Goal: Task Accomplishment & Management: Complete application form

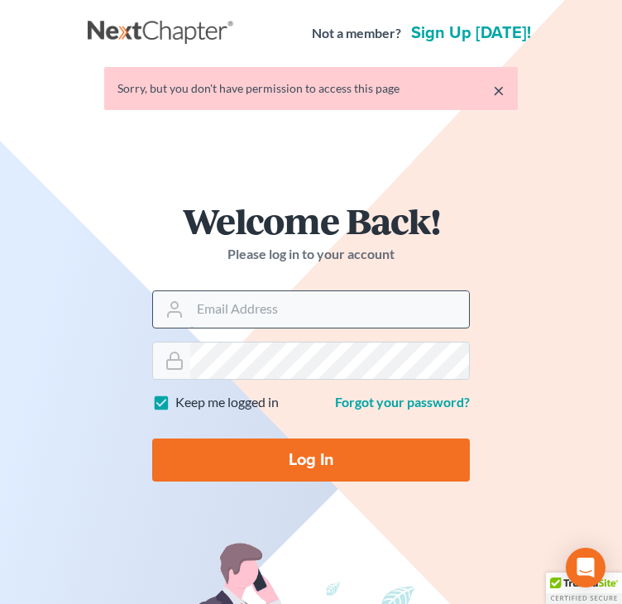
click at [263, 318] on input "Email Address" at bounding box center [329, 309] width 279 height 36
type input "rwortley79@gmail.com"
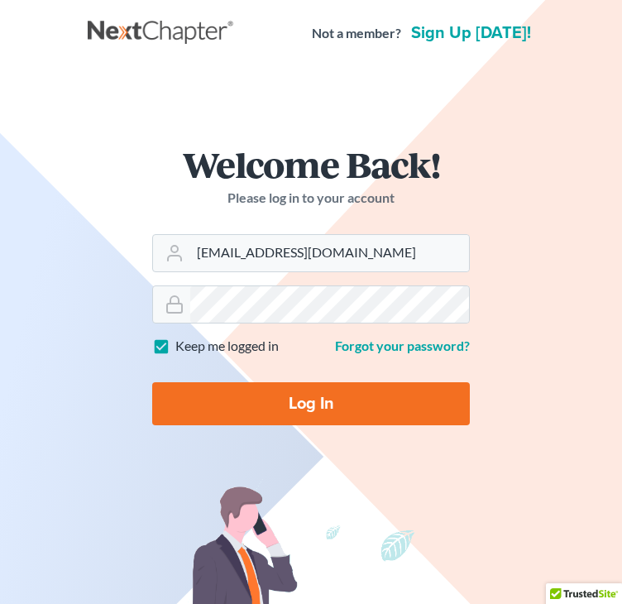
click at [324, 398] on input "Log In" at bounding box center [311, 403] width 318 height 43
type input "Thinking..."
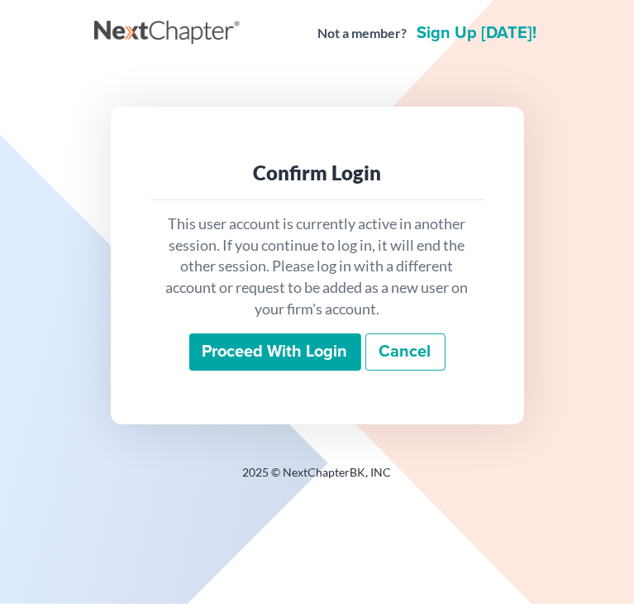
click at [303, 358] on input "Proceed with login" at bounding box center [275, 352] width 172 height 38
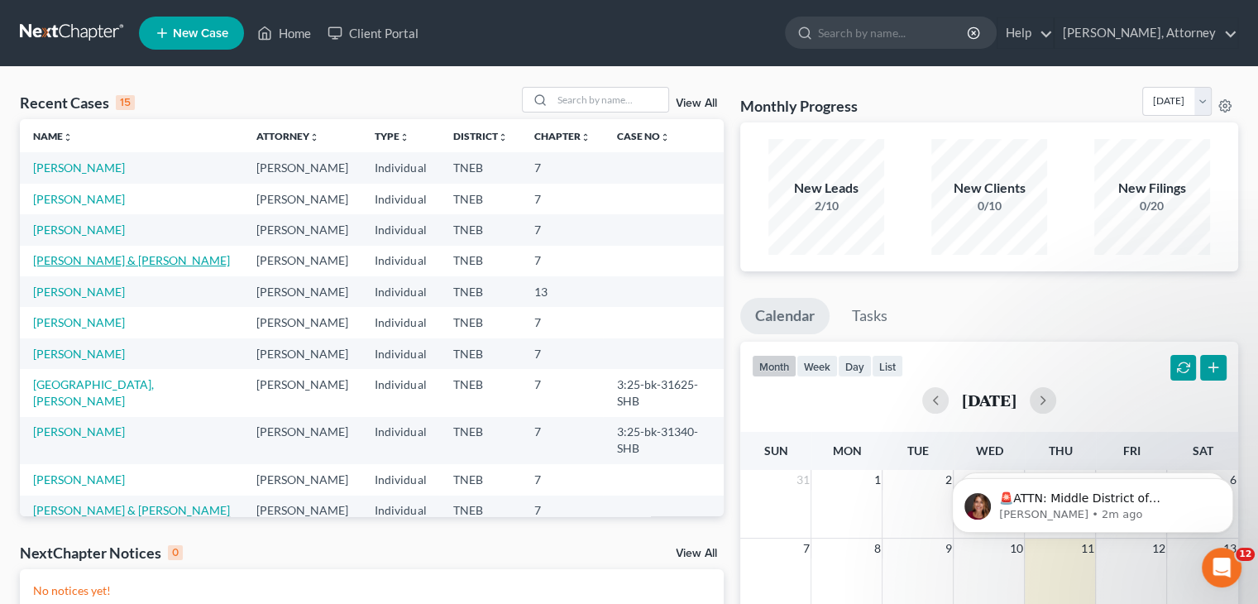
click at [69, 267] on link "[PERSON_NAME] & [PERSON_NAME]" at bounding box center [131, 260] width 197 height 14
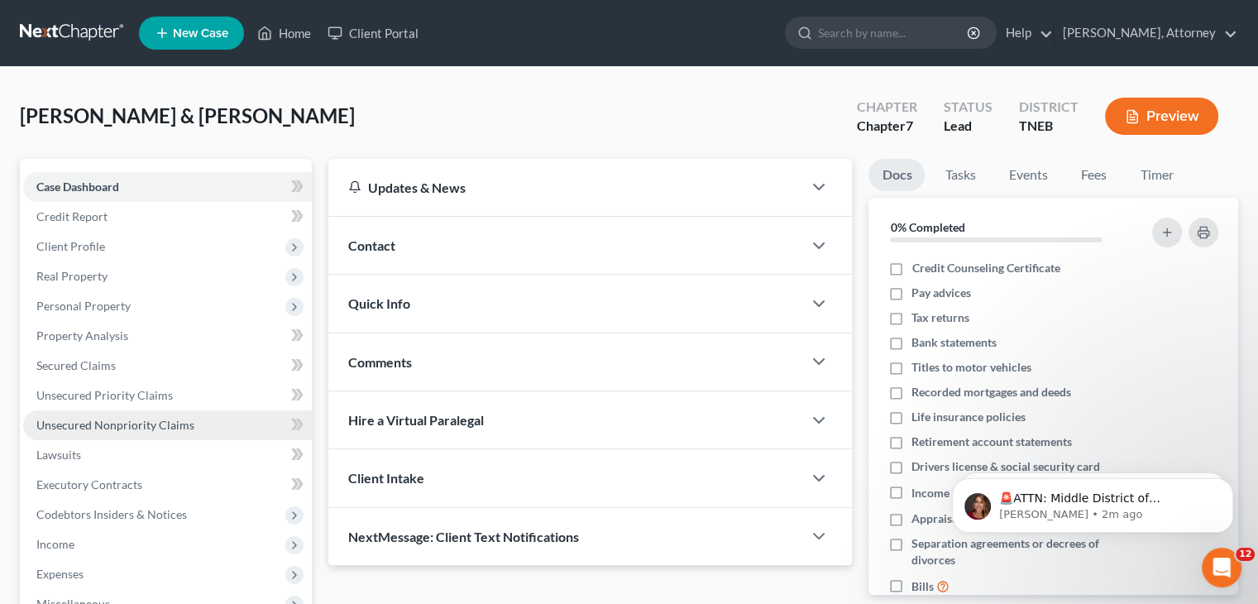
click at [107, 429] on span "Unsecured Nonpriority Claims" at bounding box center [115, 425] width 158 height 14
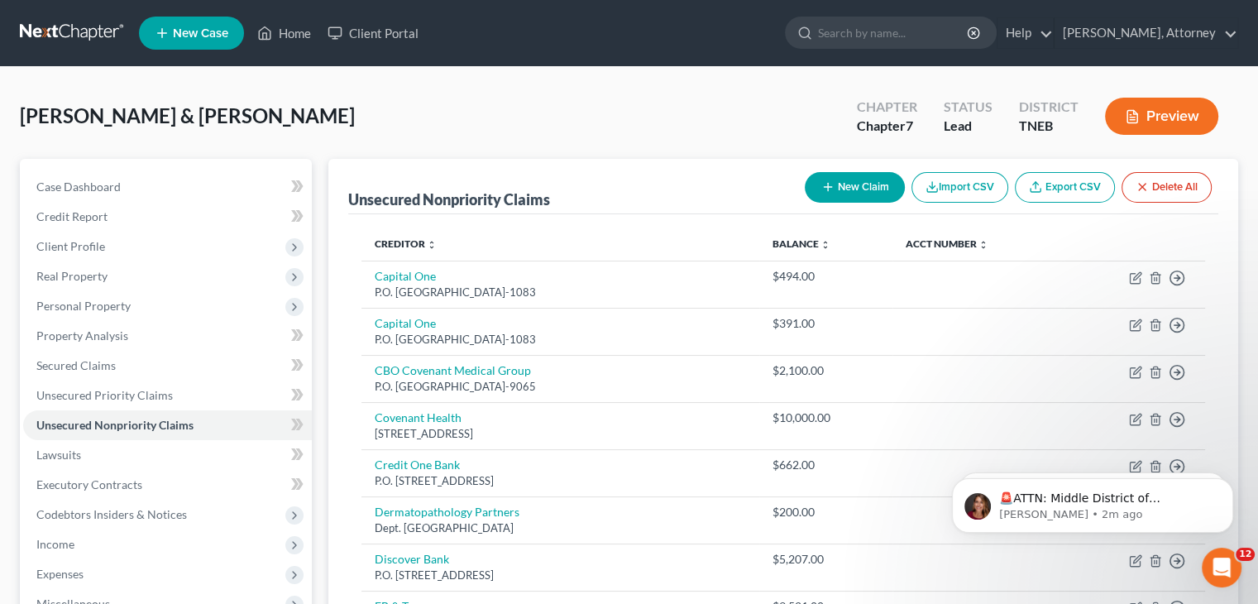
click at [633, 187] on button "New Claim" at bounding box center [855, 187] width 100 height 31
select select "2"
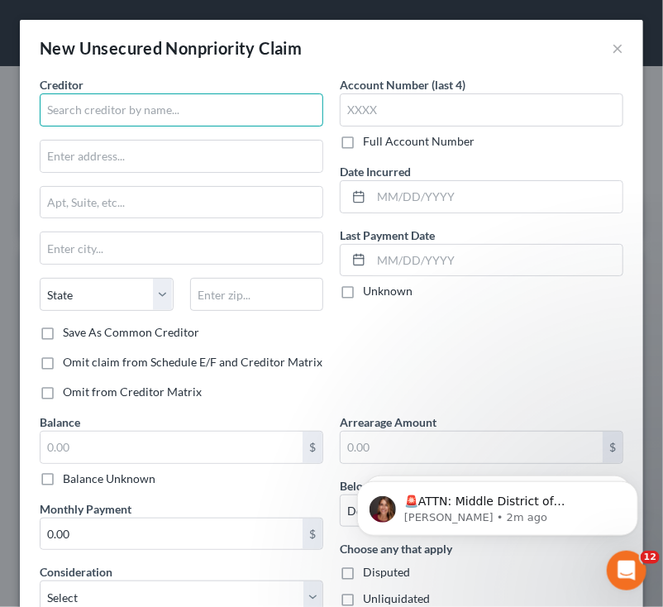
click at [162, 110] on input "text" at bounding box center [182, 109] width 284 height 33
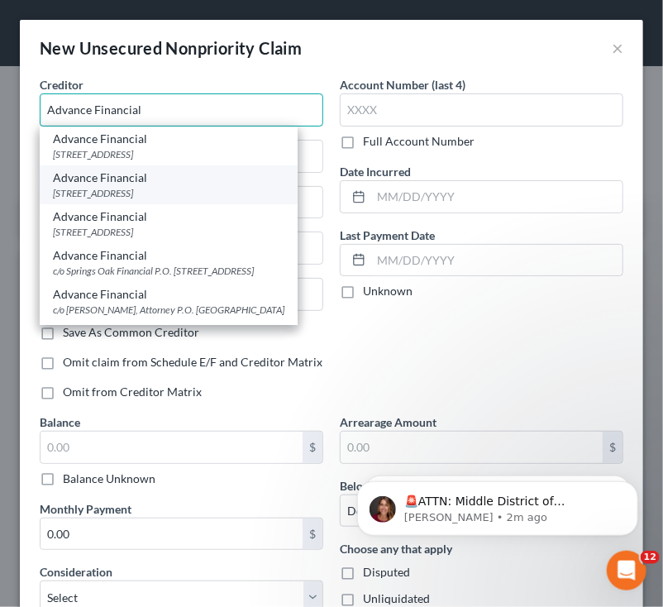
type input "Advance Financial"
click at [163, 183] on div "Advance Financial" at bounding box center [169, 178] width 232 height 17
type input "[STREET_ADDRESS]"
type input "[GEOGRAPHIC_DATA]"
select select "44"
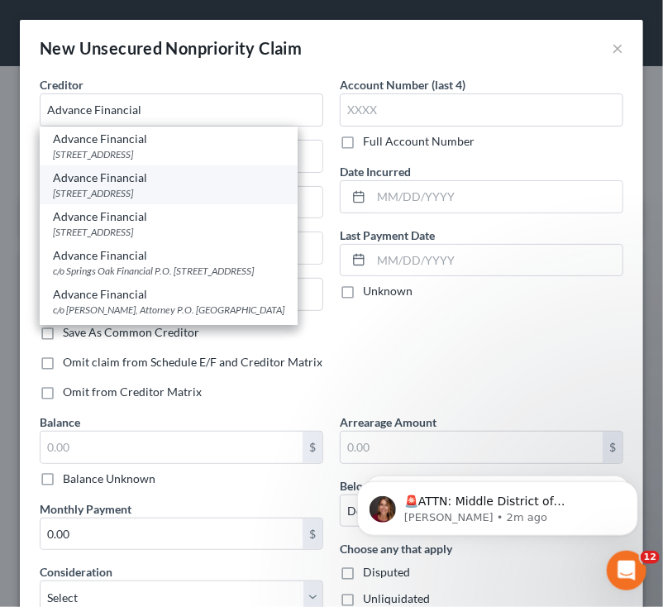
type input "37917"
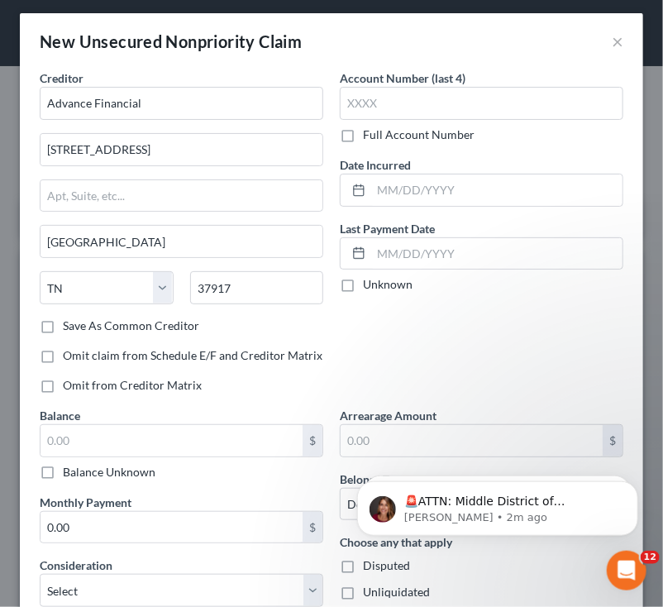
scroll to position [7, 0]
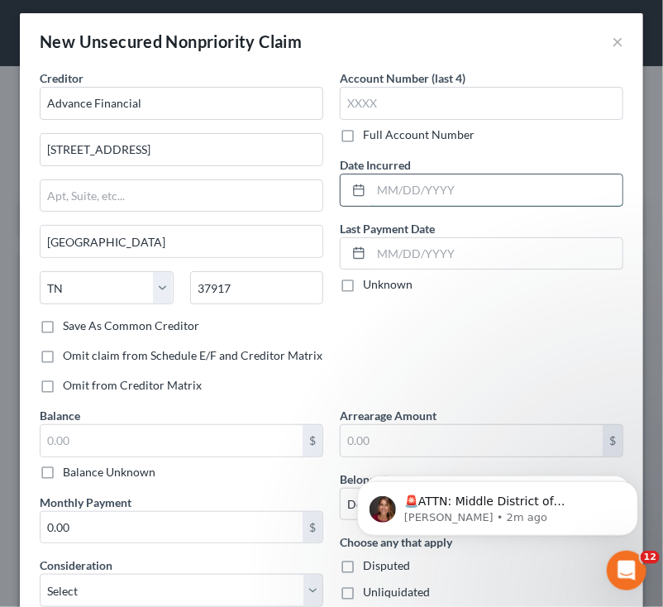
click at [389, 181] on input "text" at bounding box center [496, 189] width 251 height 31
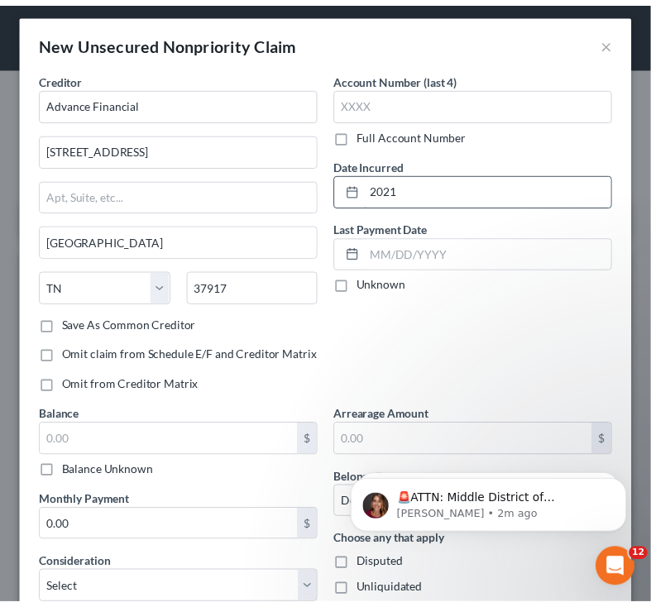
scroll to position [131, 0]
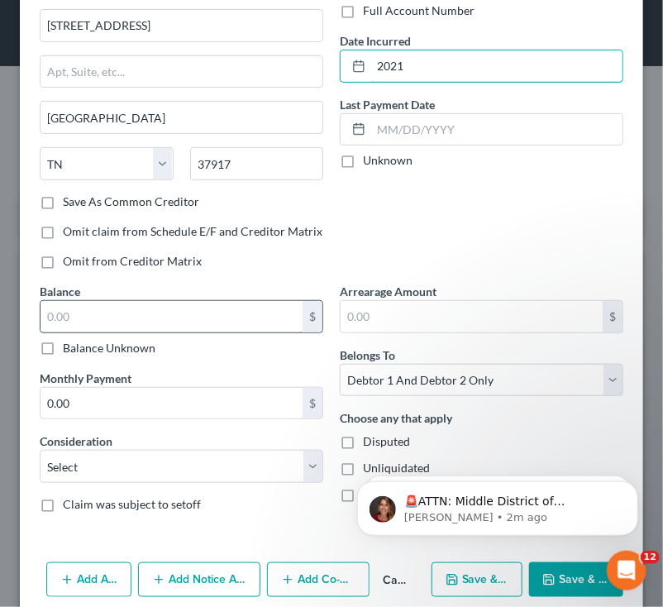
type input "2021"
click at [229, 312] on input "text" at bounding box center [172, 316] width 262 height 31
type input "1,500"
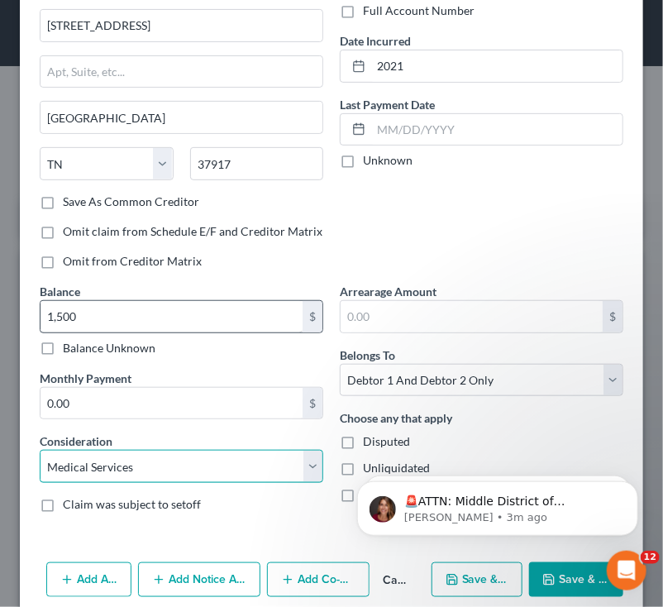
select select "10"
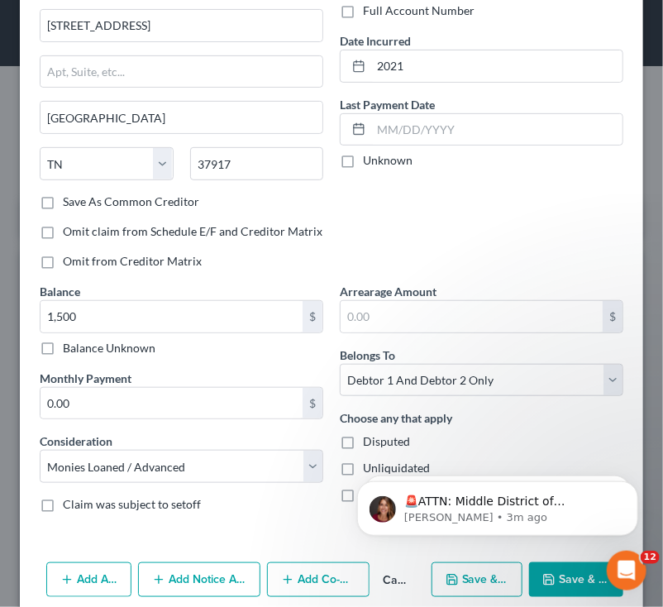
click at [555, 570] on button "Save & Close" at bounding box center [576, 579] width 94 height 35
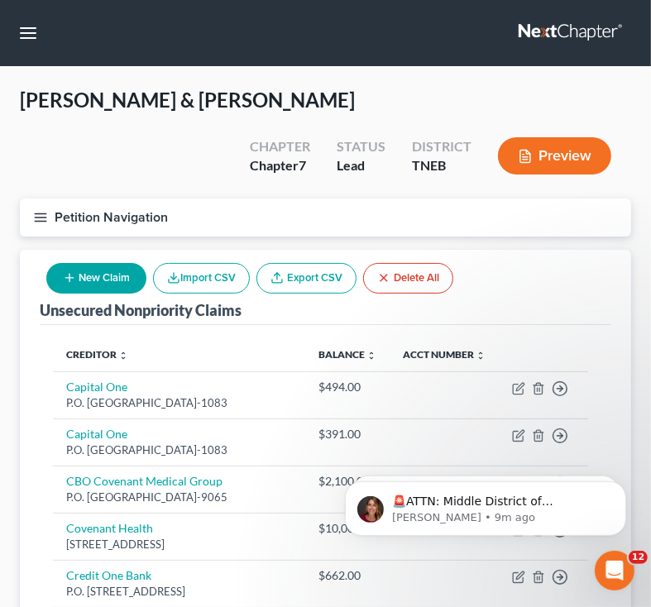
click at [552, 239] on div "Petition Navigation Case Dashboard Payments Invoices Payments Payments Credit R…" at bounding box center [326, 223] width 628 height 51
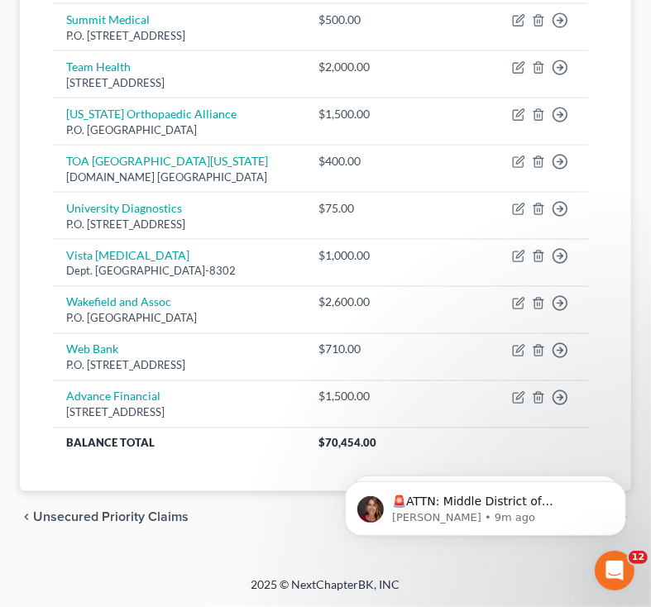
scroll to position [1396, 0]
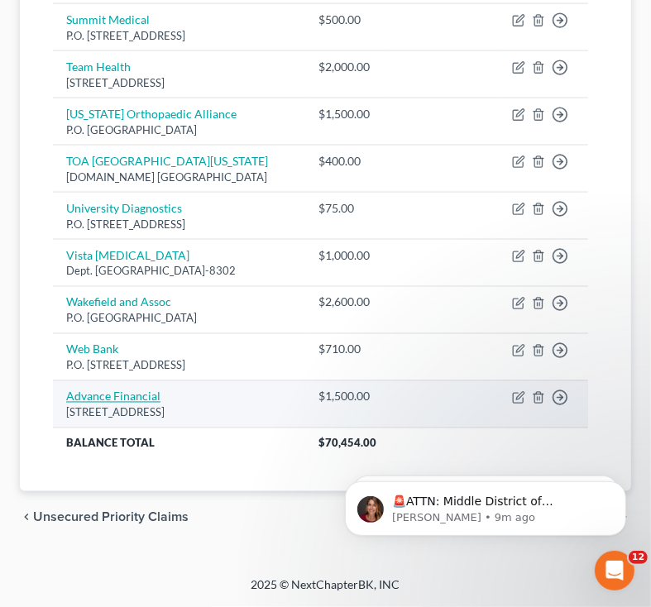
click at [127, 389] on link "Advance Financial" at bounding box center [113, 396] width 94 height 14
select select "44"
select select "10"
select select "2"
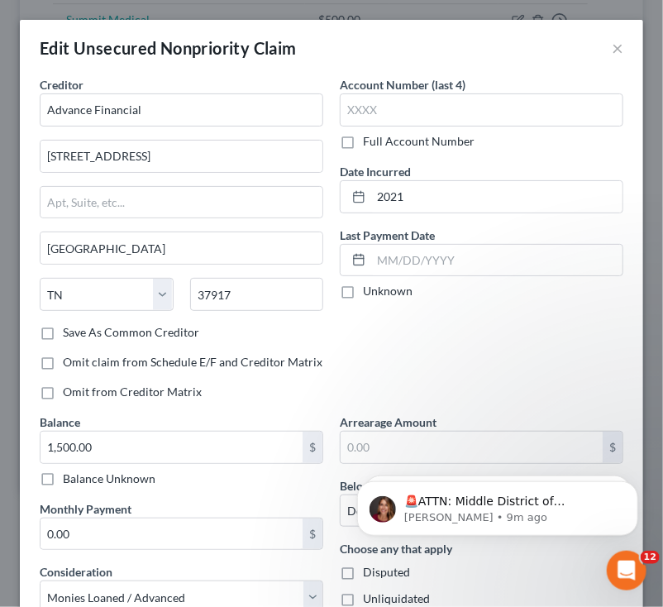
scroll to position [69, 0]
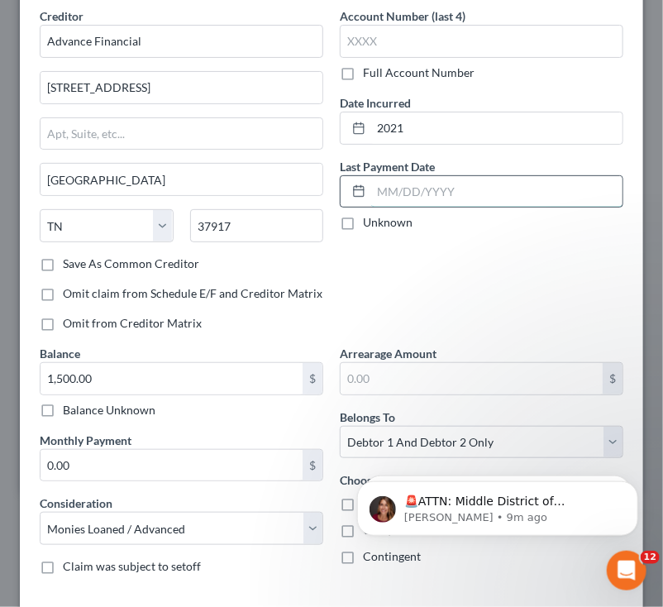
click at [414, 183] on input "text" at bounding box center [496, 191] width 251 height 31
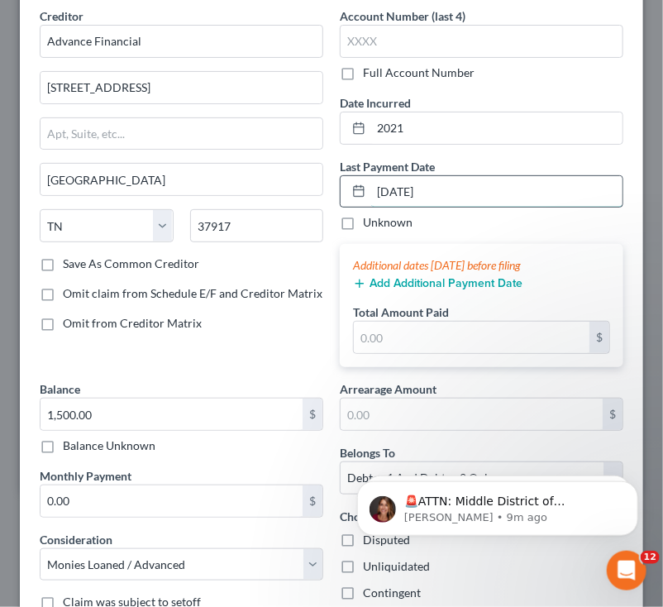
type input "[DATE]"
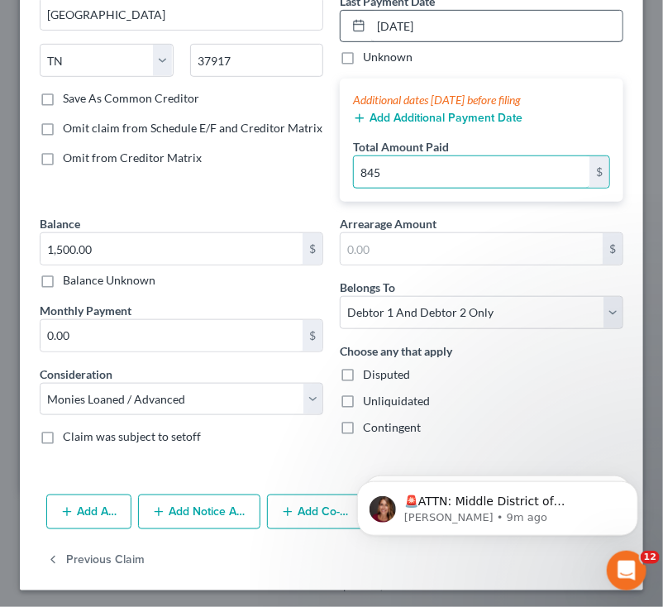
scroll to position [235, 0]
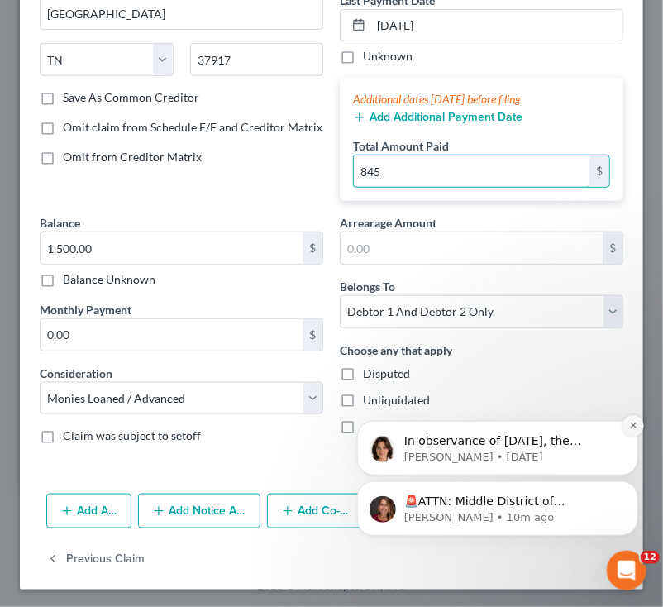
type input "845"
click at [632, 422] on icon "Dismiss notification" at bounding box center [632, 424] width 9 height 9
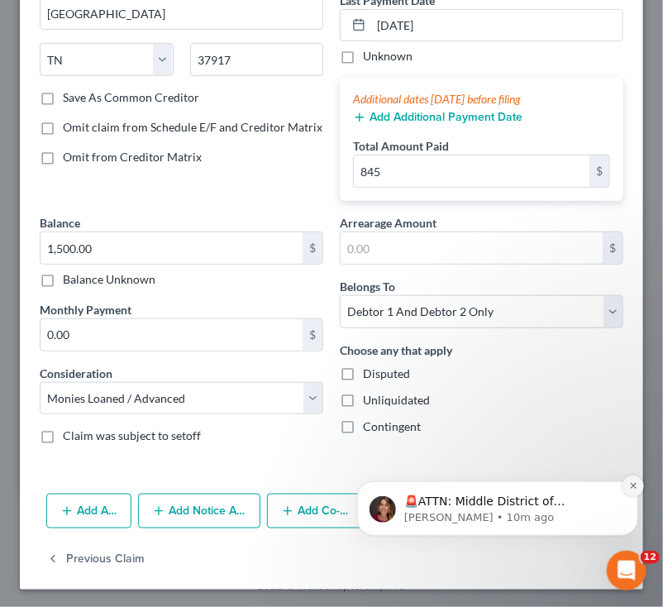
click at [631, 481] on icon "Dismiss notification" at bounding box center [632, 484] width 9 height 9
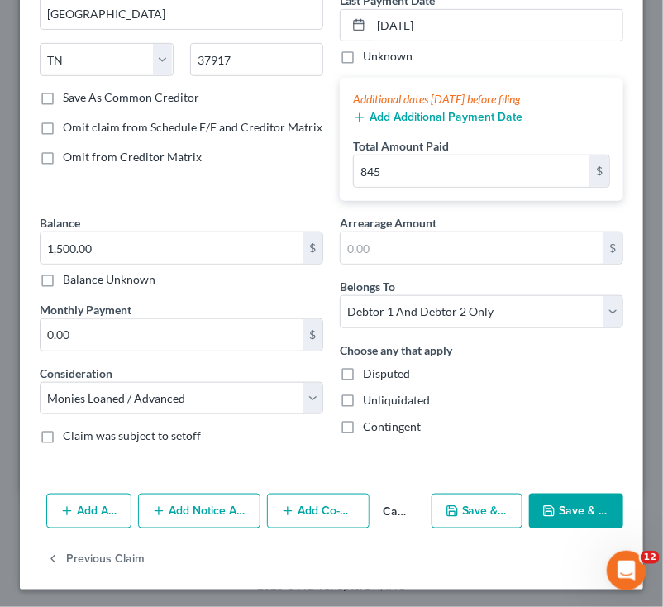
click at [571, 504] on button "Save & Close" at bounding box center [576, 511] width 94 height 35
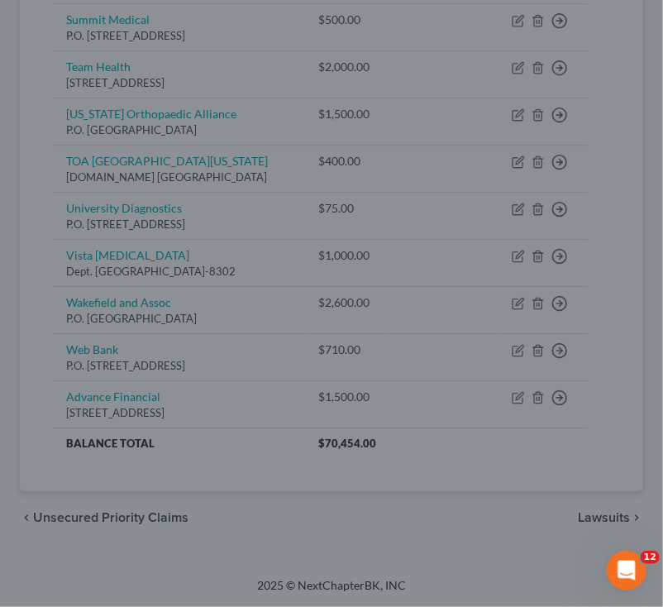
type input "0"
type input "845.00"
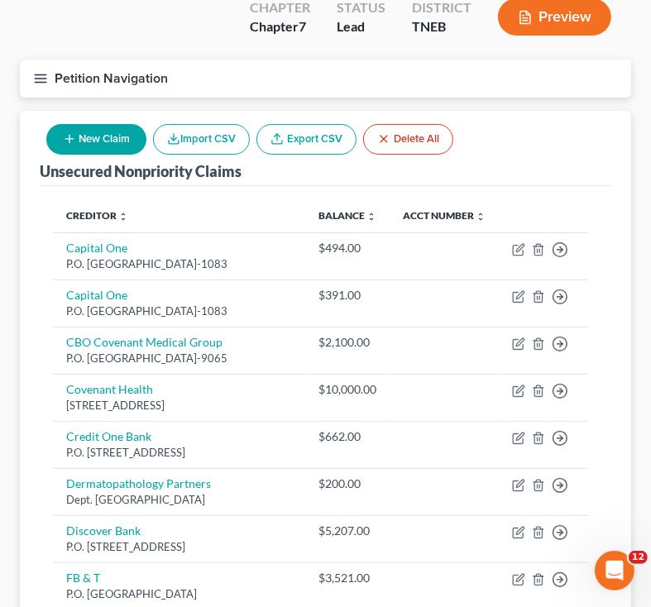
scroll to position [0, 0]
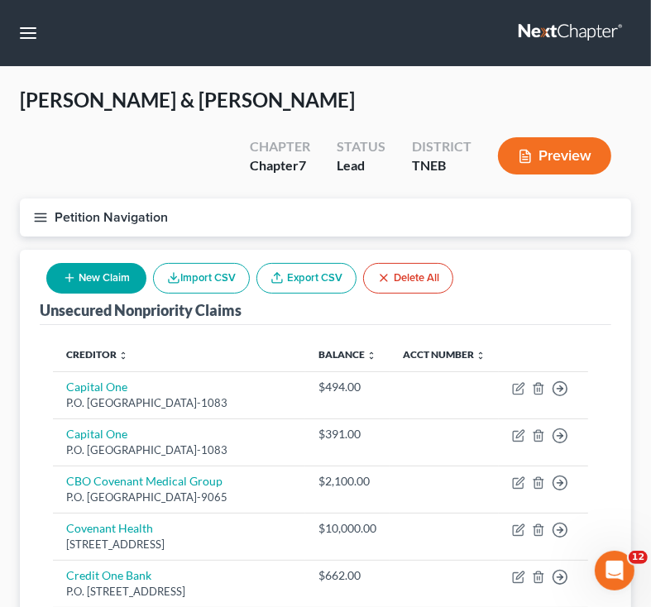
click at [36, 213] on icon "button" at bounding box center [40, 217] width 15 height 15
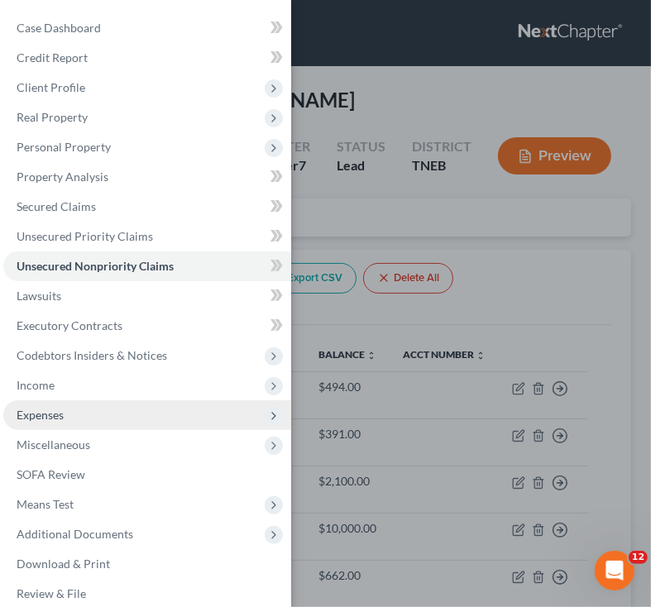
click at [41, 418] on span "Expenses" at bounding box center [40, 415] width 47 height 14
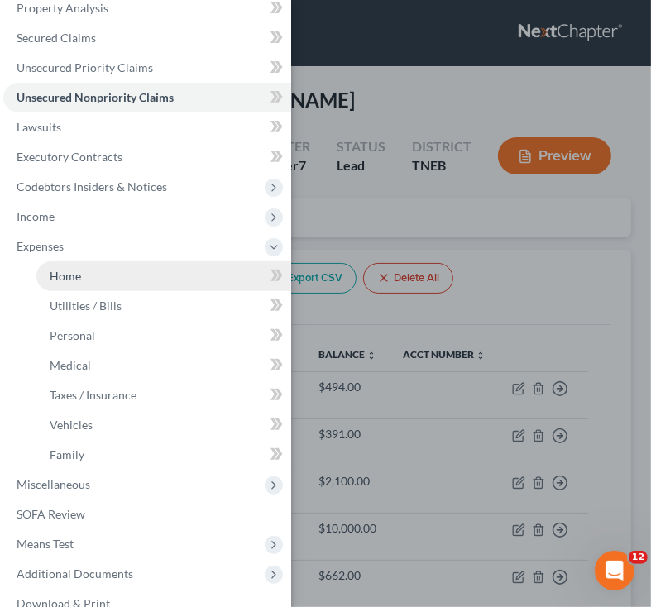
scroll to position [169, 0]
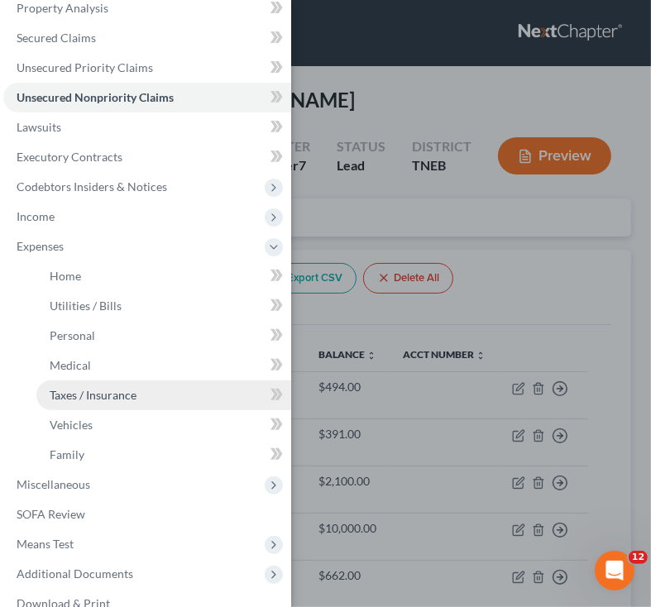
click at [67, 394] on span "Taxes / Insurance" at bounding box center [93, 395] width 87 height 14
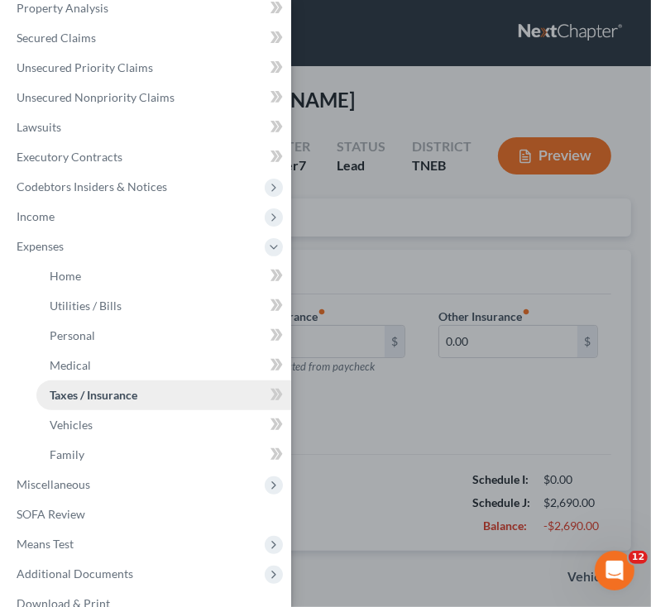
click at [67, 394] on span "Taxes / Insurance" at bounding box center [94, 395] width 88 height 14
click at [415, 402] on div "Case Dashboard Payments Invoices Payments Payments Credit Report Client Profile" at bounding box center [325, 303] width 651 height 607
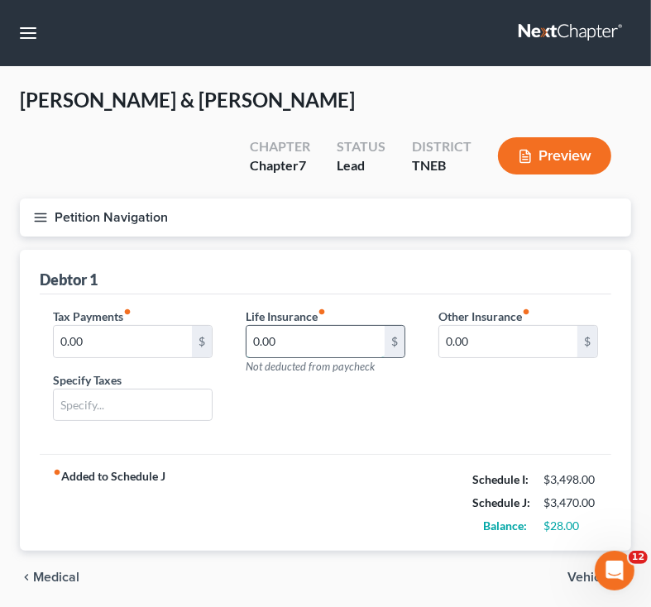
click at [337, 345] on input "0.00" at bounding box center [315, 341] width 138 height 31
type input "187"
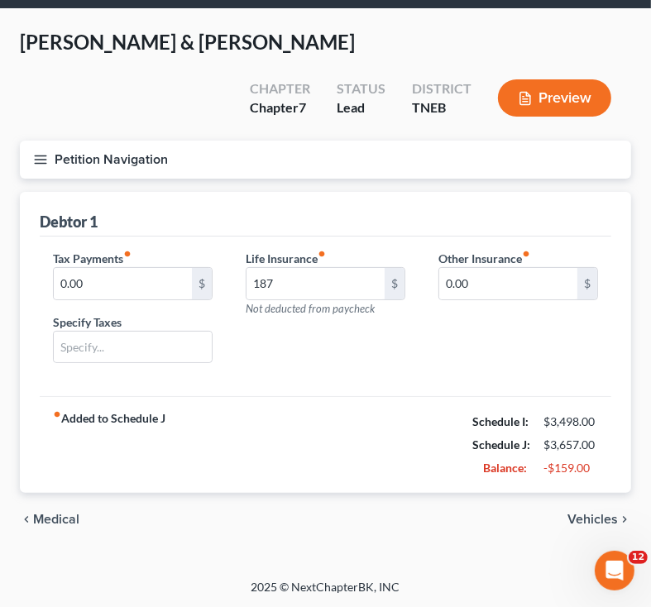
click at [585, 513] on span "Vehicles" at bounding box center [592, 519] width 50 height 13
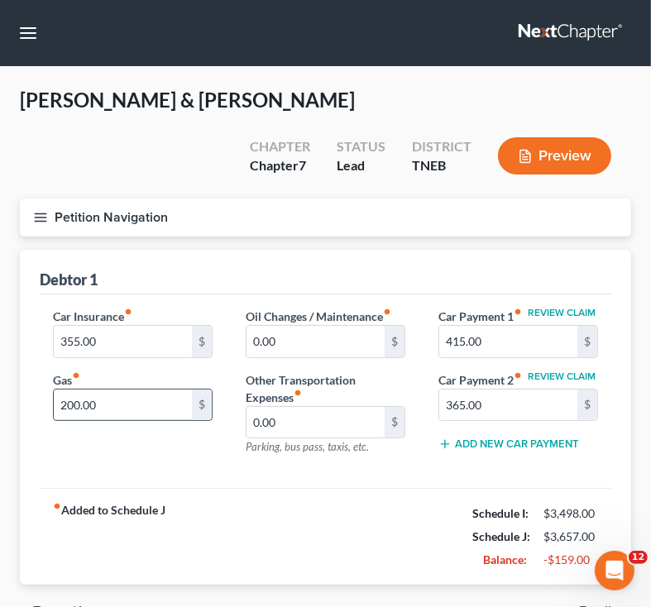
click at [143, 398] on input "200.00" at bounding box center [123, 404] width 138 height 31
type input "450"
type input "425"
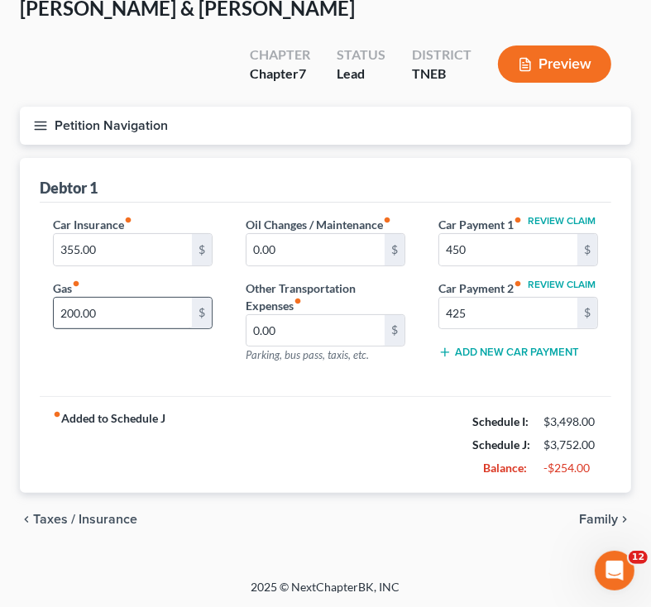
scroll to position [91, 0]
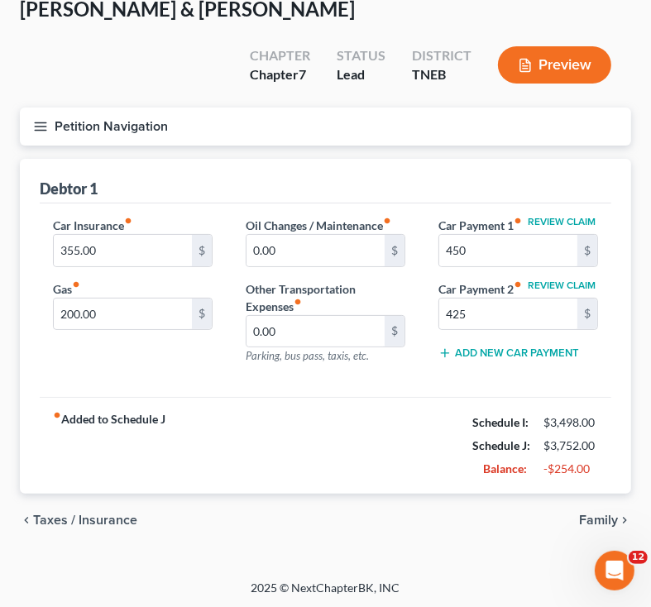
click at [87, 513] on span "Taxes / Insurance" at bounding box center [85, 519] width 104 height 13
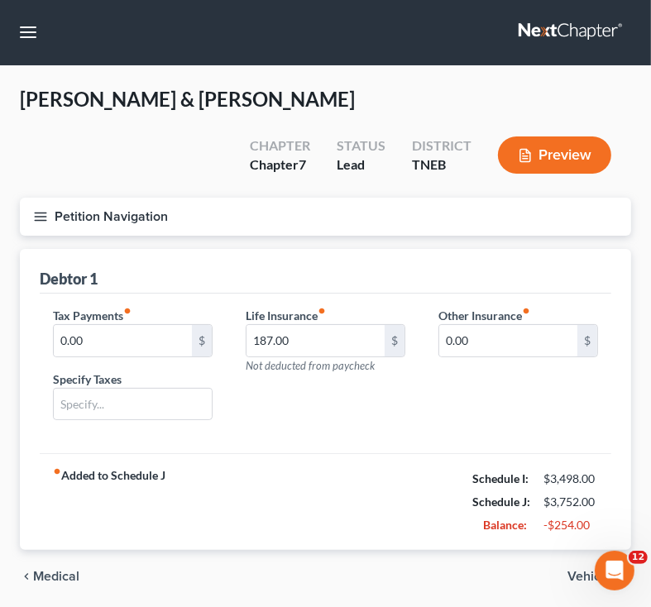
click at [87, 510] on ui-view "Home Utilities / Bills Personal Medical Taxes / Insurance Vehicles Family Debto…" at bounding box center [325, 426] width 611 height 355
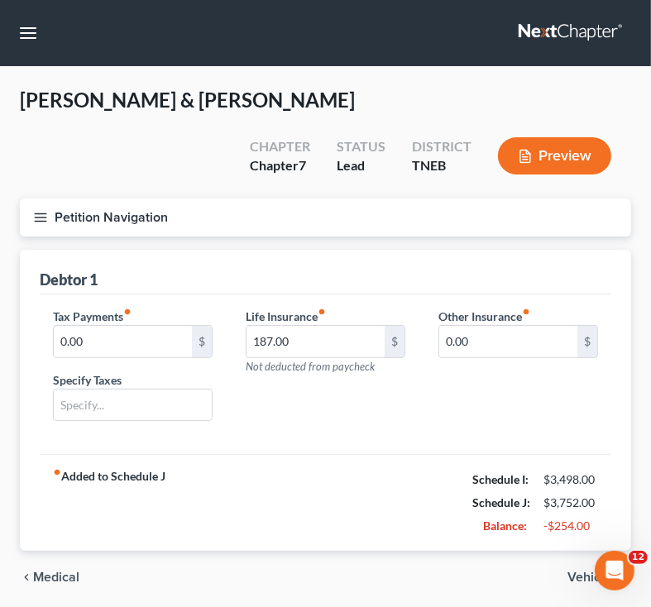
scroll to position [58, 0]
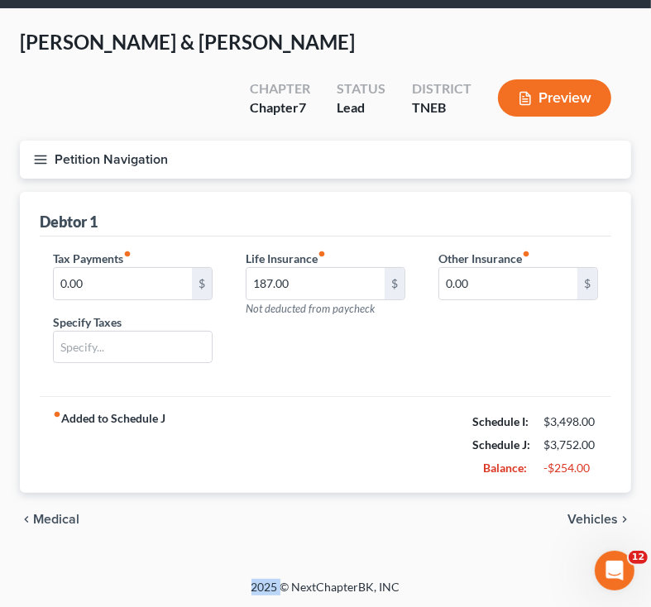
click at [60, 518] on span "Medical" at bounding box center [56, 519] width 46 height 13
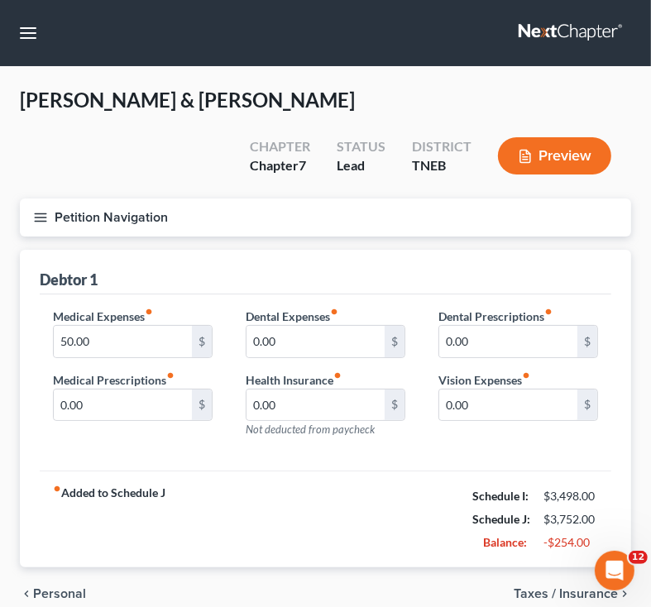
scroll to position [74, 0]
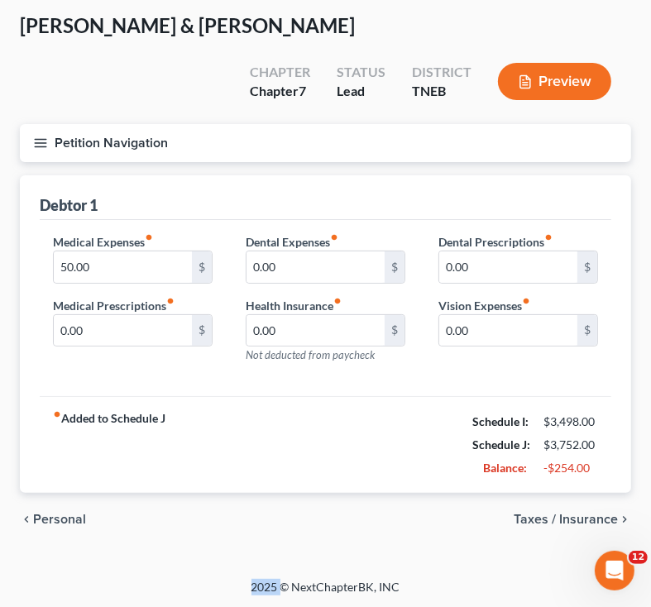
click at [68, 513] on span "Personal" at bounding box center [59, 519] width 53 height 13
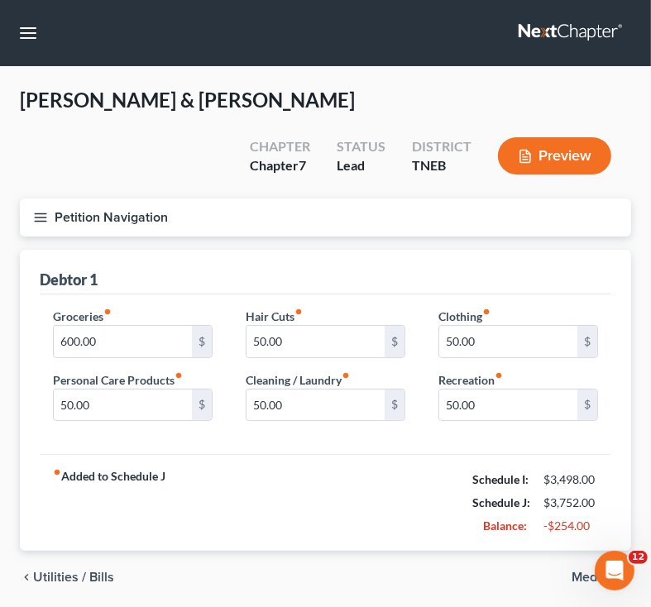
scroll to position [58, 0]
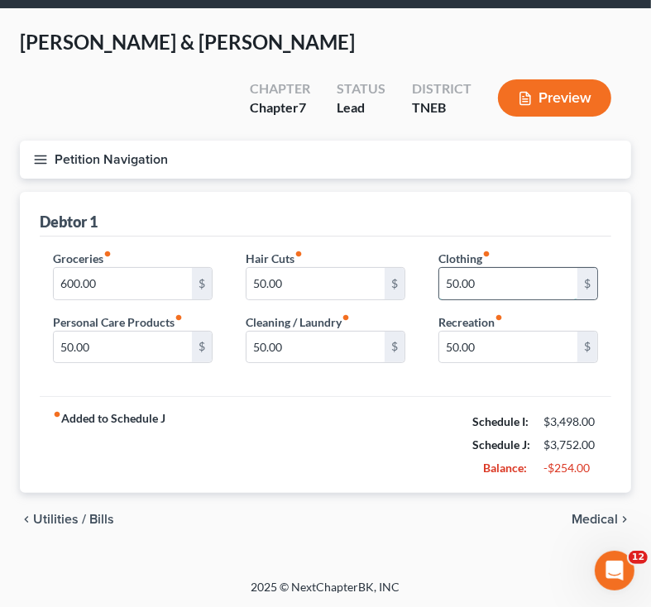
click at [516, 281] on input "50.00" at bounding box center [508, 283] width 138 height 31
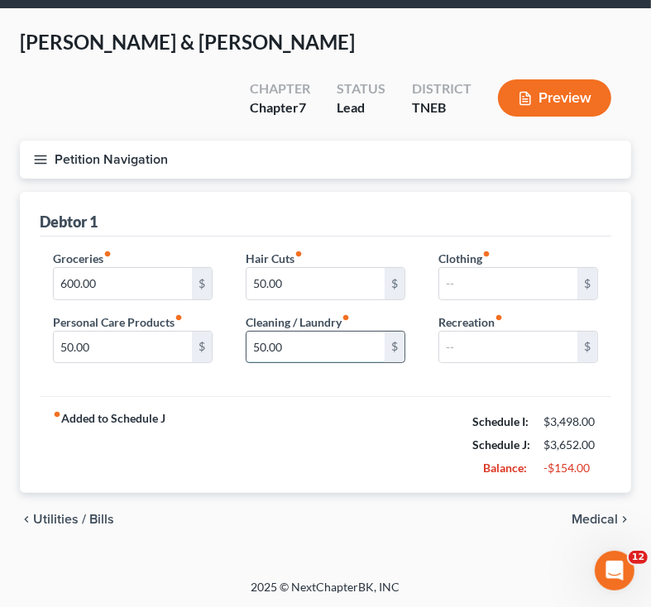
click at [327, 346] on input "50.00" at bounding box center [315, 347] width 138 height 31
click at [301, 292] on input "50.00" at bounding box center [315, 283] width 138 height 31
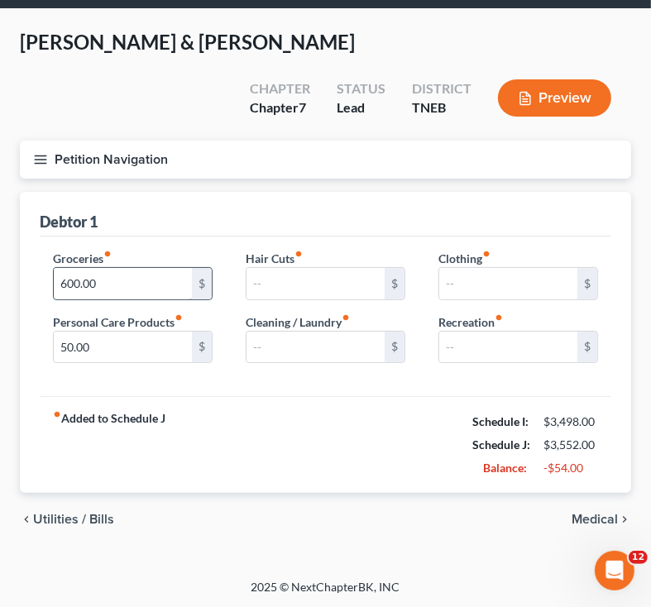
click at [186, 285] on input "600.00" at bounding box center [123, 283] width 138 height 31
type input "500"
click at [76, 516] on span "Utilities / Bills" at bounding box center [73, 519] width 81 height 13
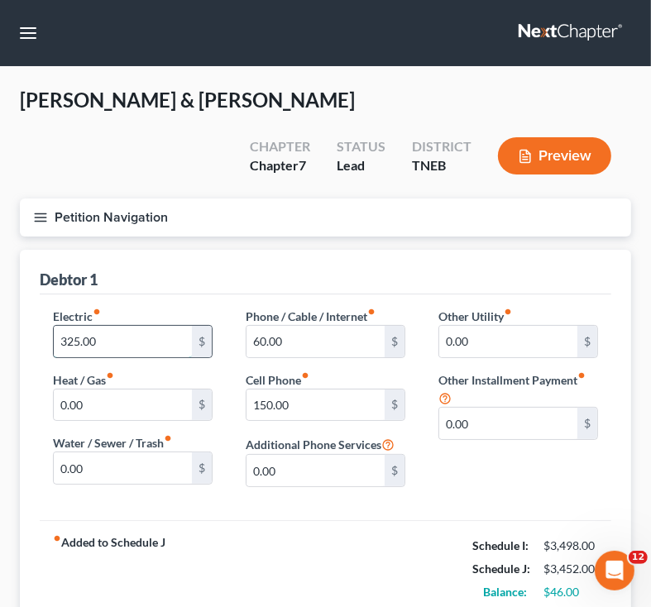
click at [125, 344] on input "325.00" at bounding box center [123, 341] width 138 height 31
type input "300"
type input "125"
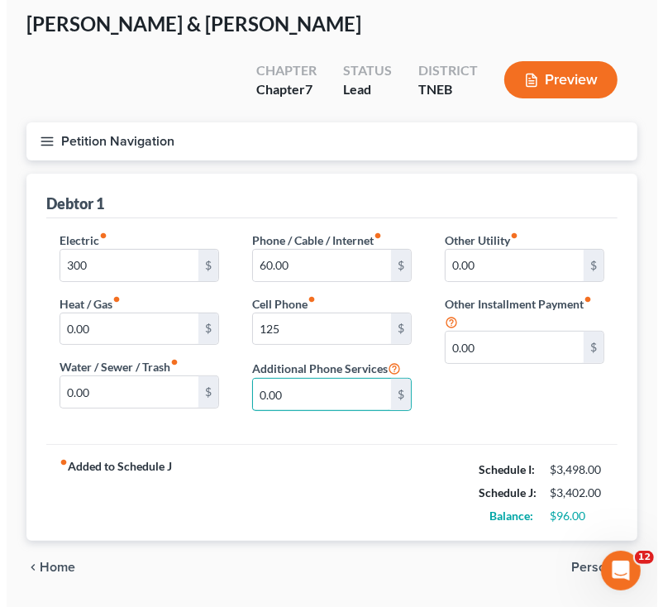
scroll to position [123, 0]
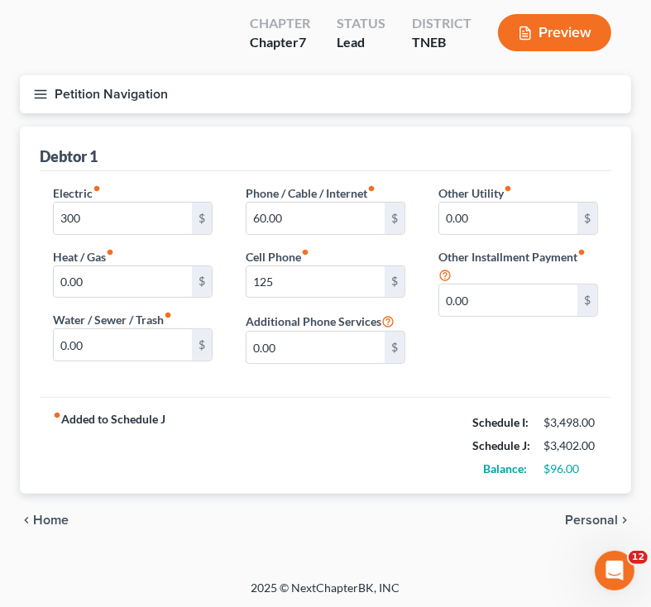
click at [535, 37] on button "Preview" at bounding box center [554, 32] width 113 height 37
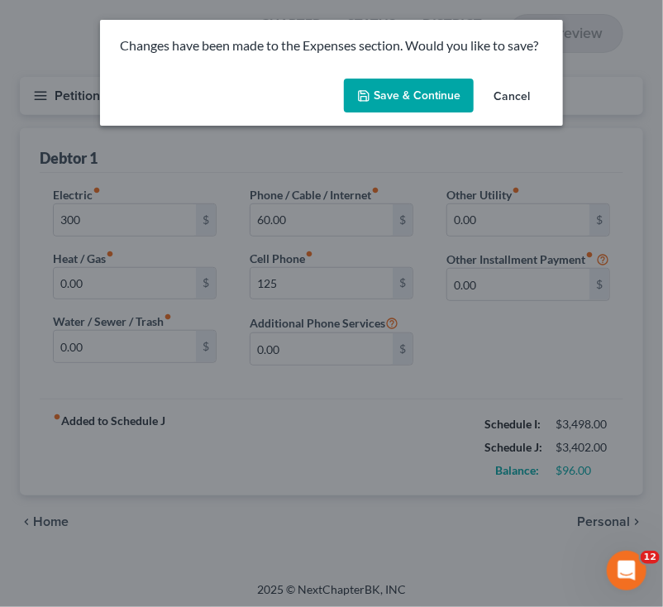
click at [402, 95] on button "Save & Continue" at bounding box center [409, 96] width 130 height 35
type input "300.00"
type input "125.00"
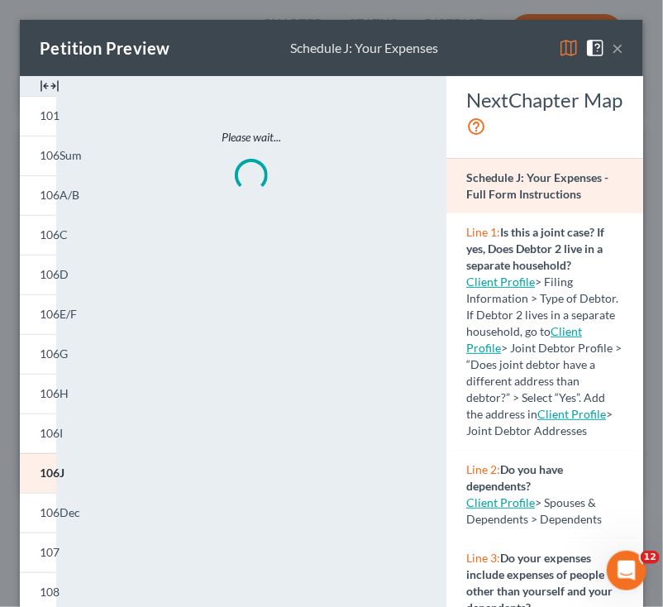
click at [559, 45] on img at bounding box center [569, 48] width 20 height 20
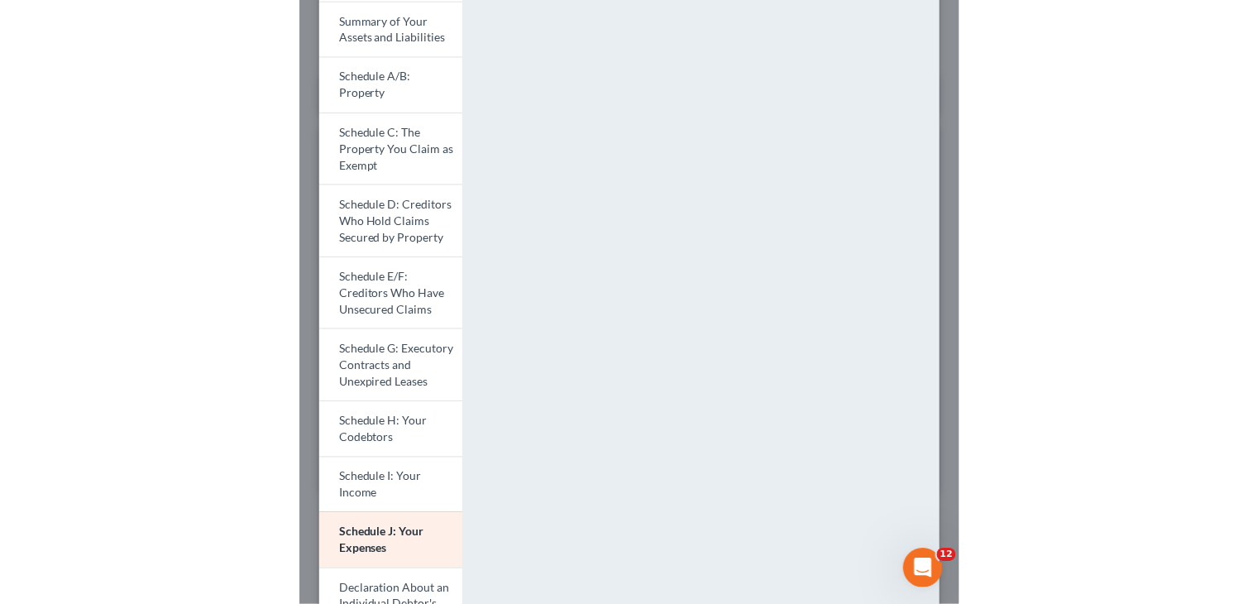
scroll to position [0, 0]
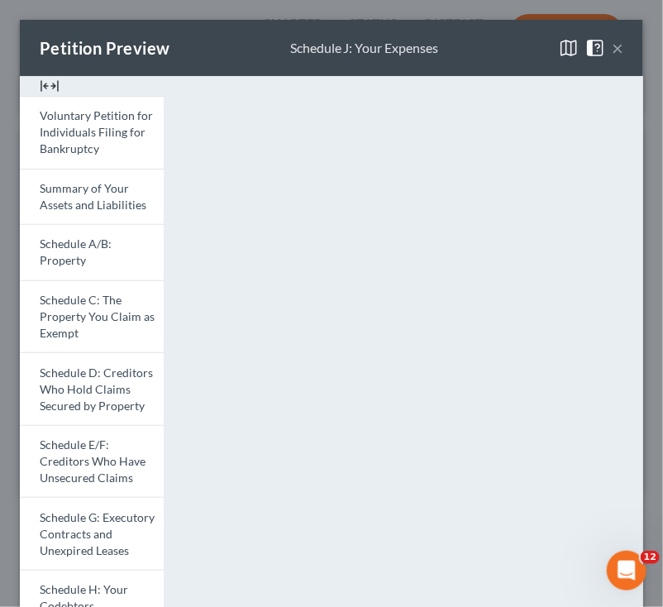
click at [612, 45] on button "×" at bounding box center [618, 48] width 12 height 20
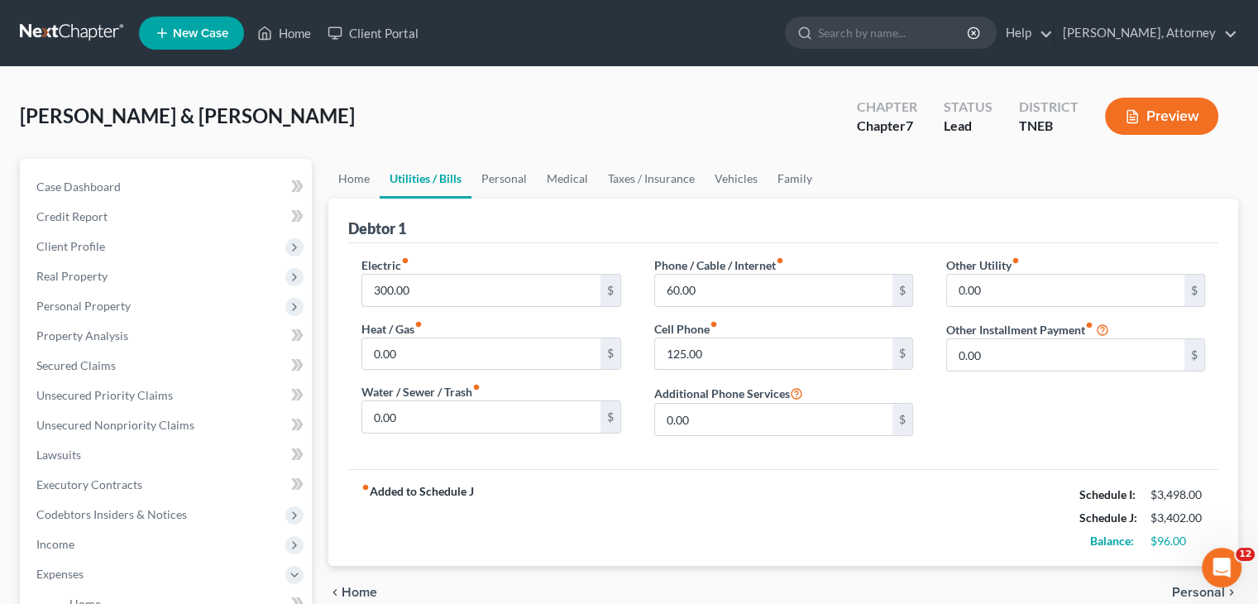
click at [46, 21] on link at bounding box center [73, 33] width 106 height 30
